Goal: Navigation & Orientation: Find specific page/section

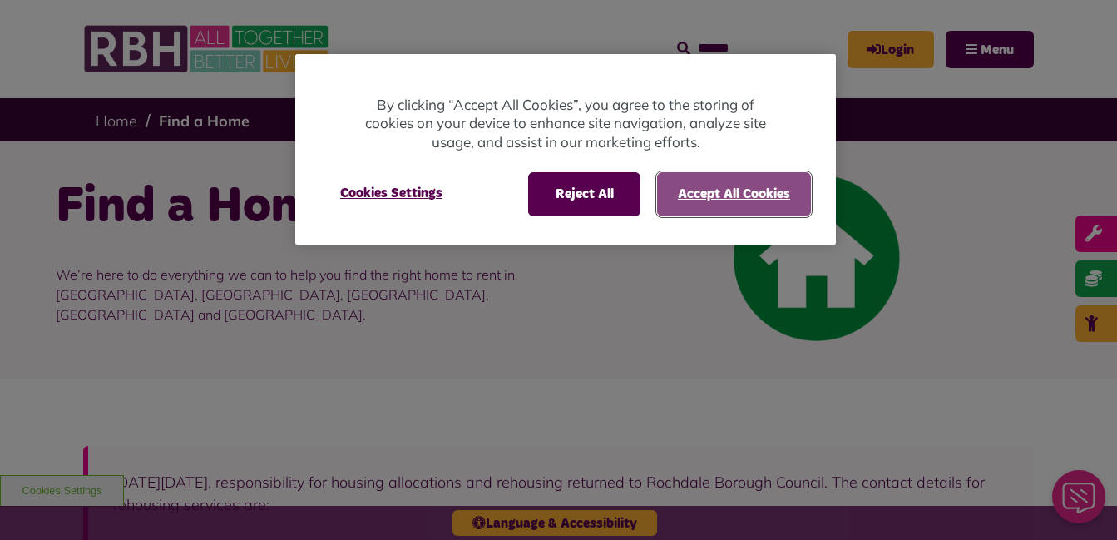
click at [713, 200] on button "Accept All Cookies" at bounding box center [734, 193] width 154 height 43
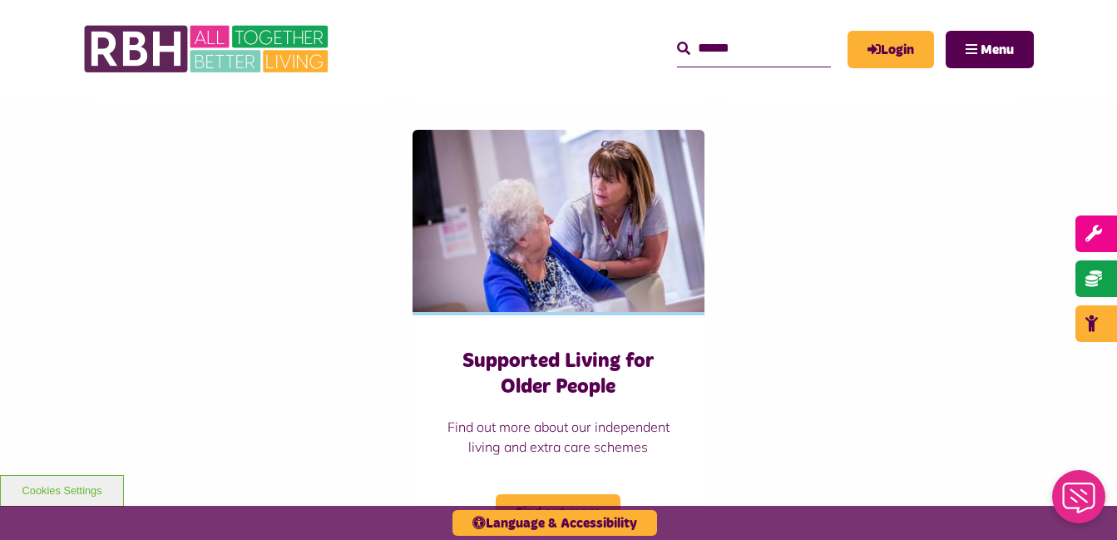
scroll to position [1098, 0]
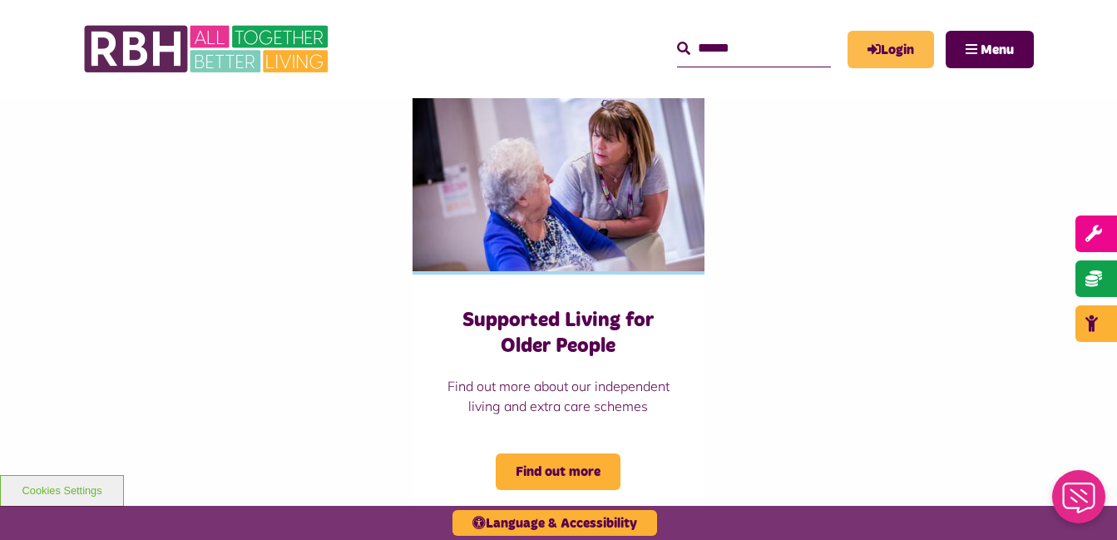
click at [0, 0] on icon "MyRBH" at bounding box center [0, 0] width 0 height 0
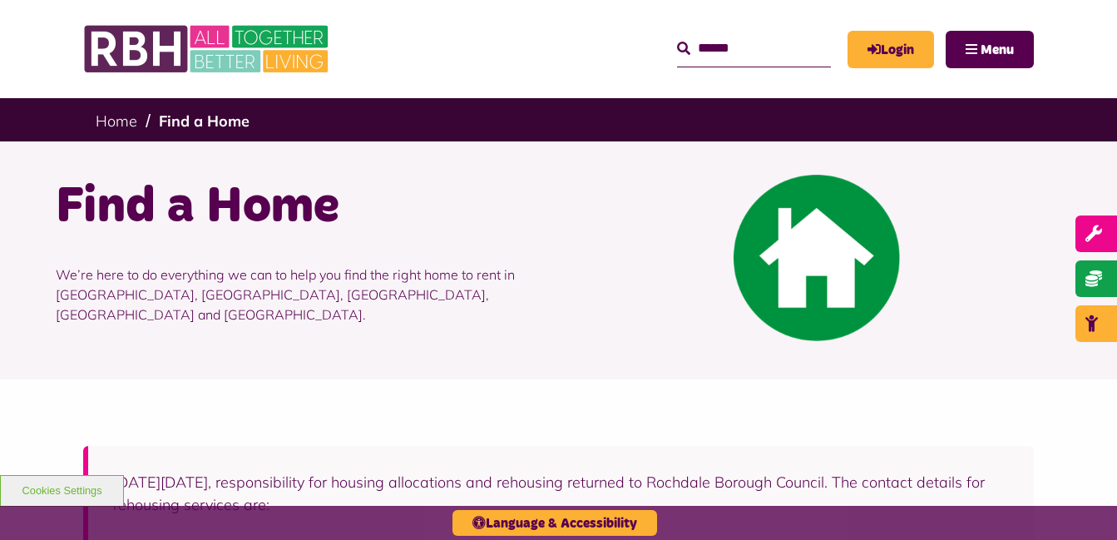
scroll to position [1098, 0]
